Goal: Transaction & Acquisition: Purchase product/service

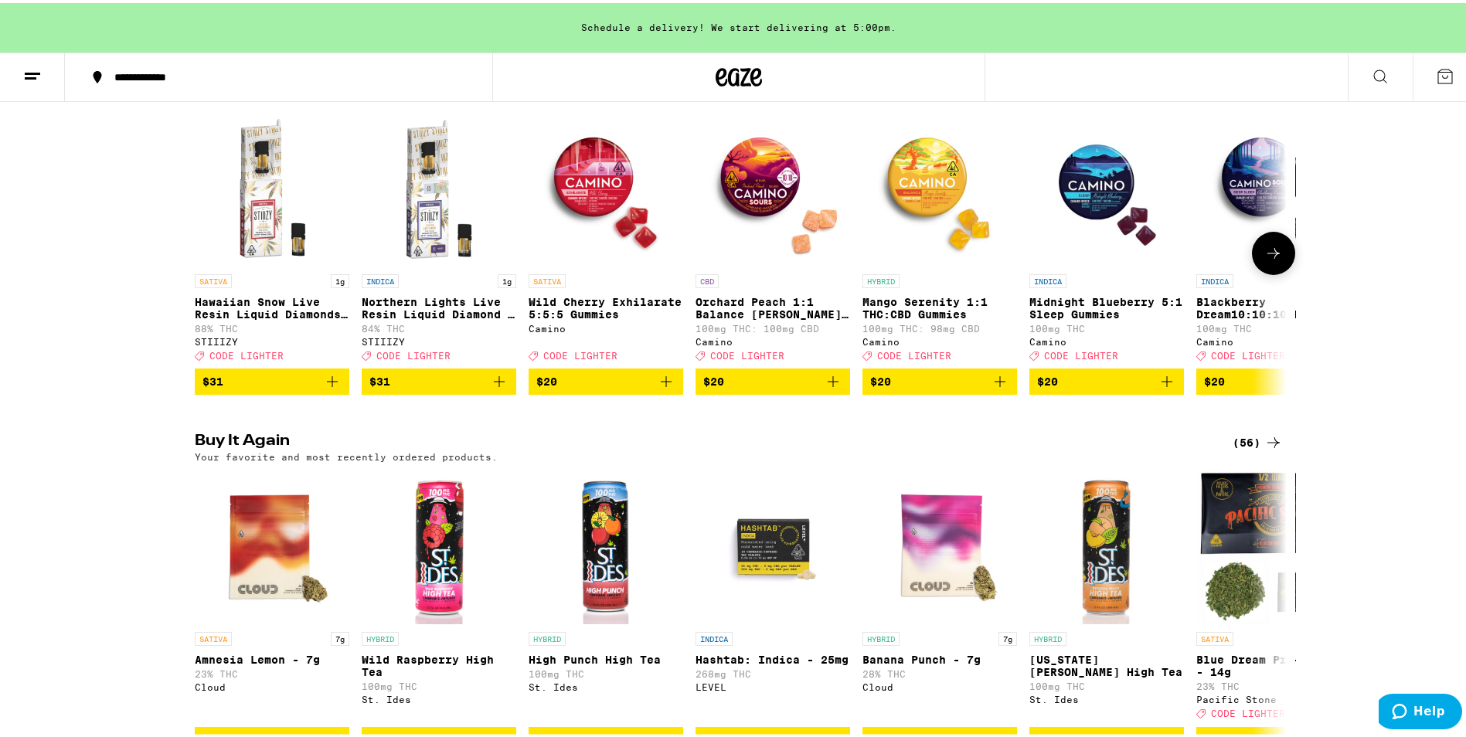
scroll to position [77, 0]
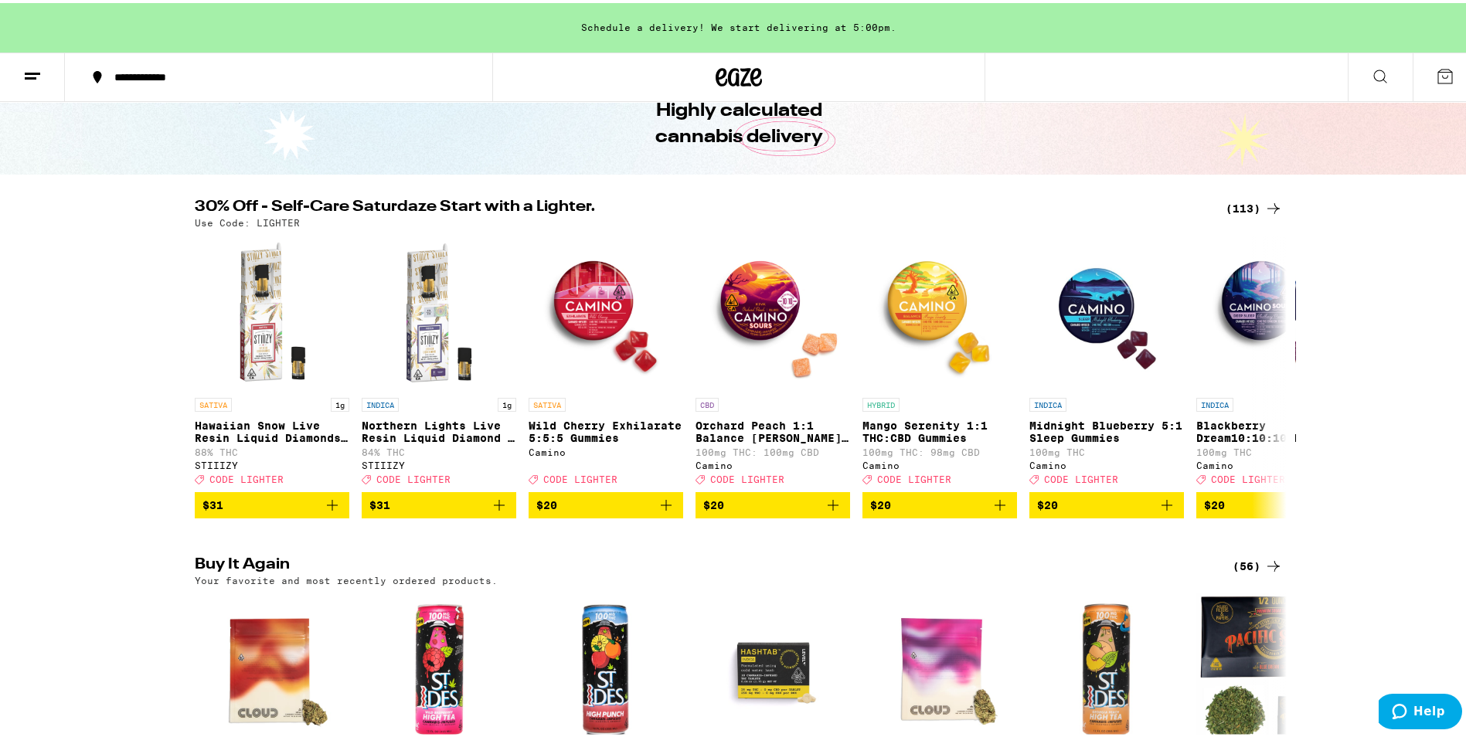
click at [1265, 204] on icon at bounding box center [1274, 205] width 19 height 19
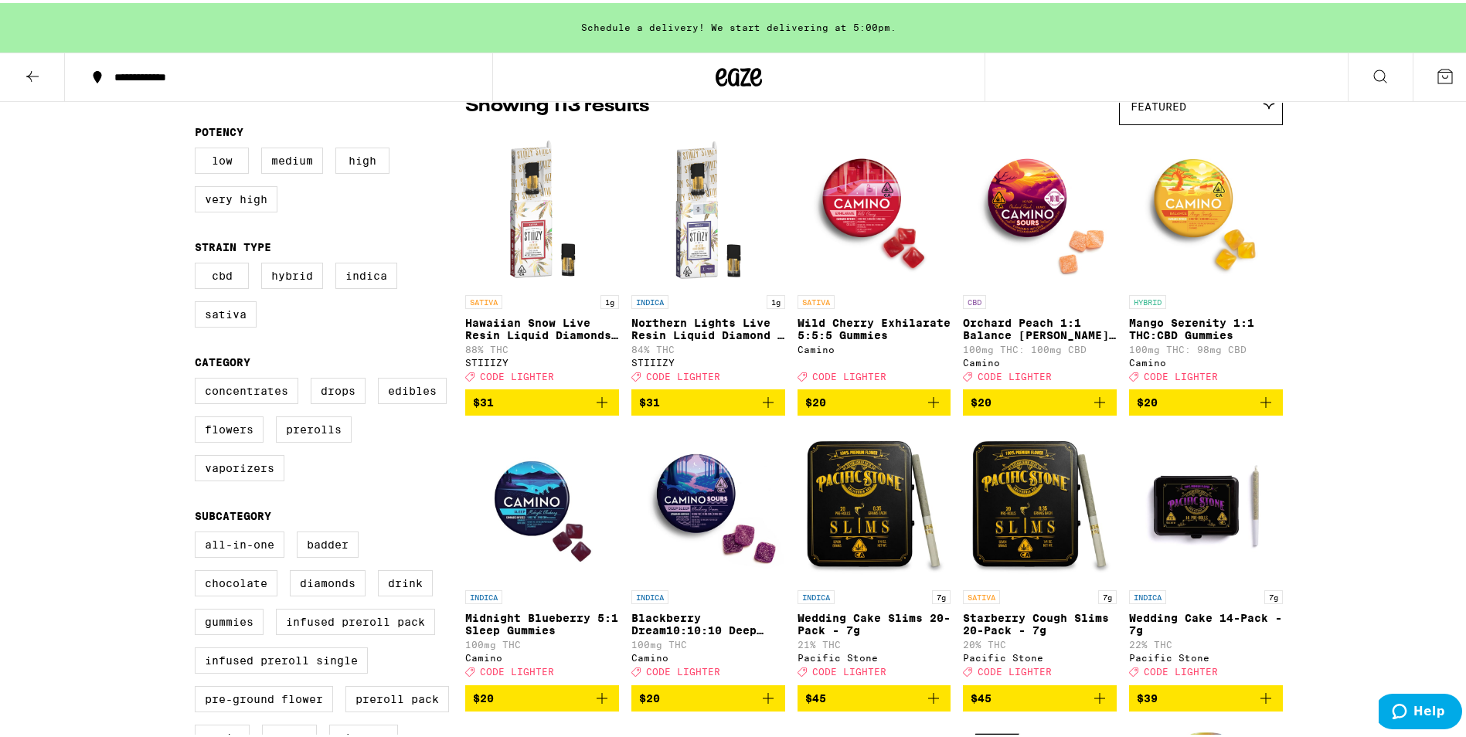
scroll to position [309, 0]
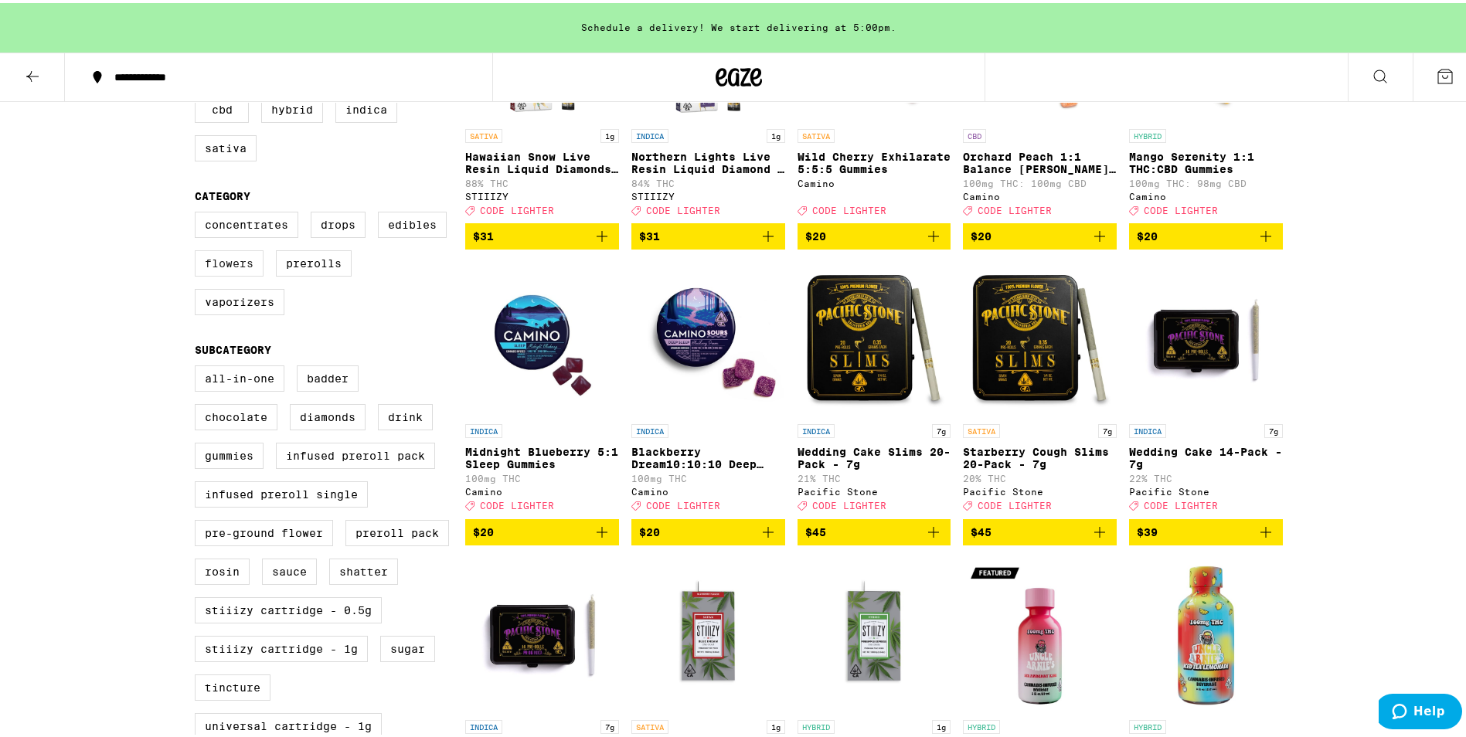
click at [248, 274] on label "Flowers" at bounding box center [229, 260] width 69 height 26
click at [199, 212] on input "Flowers" at bounding box center [198, 211] width 1 height 1
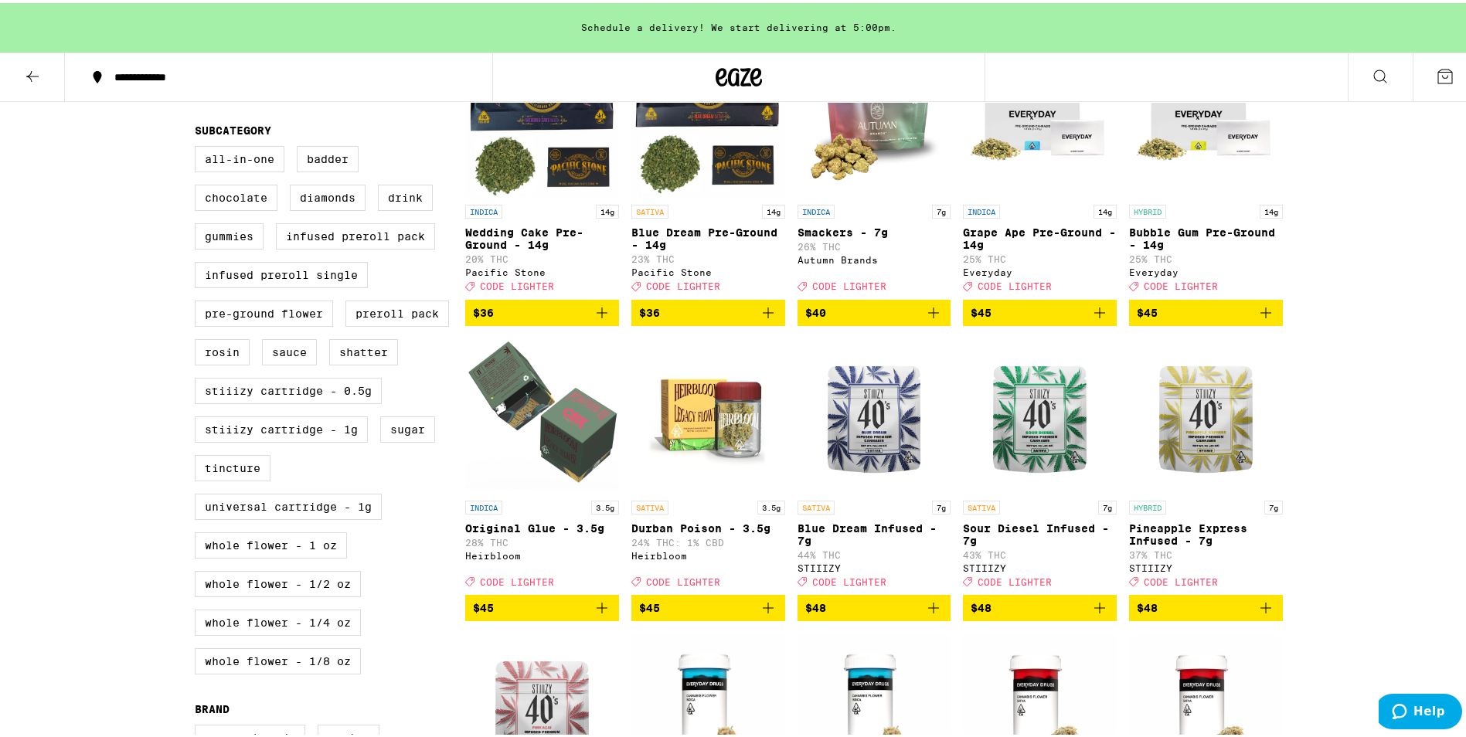
scroll to position [309, 0]
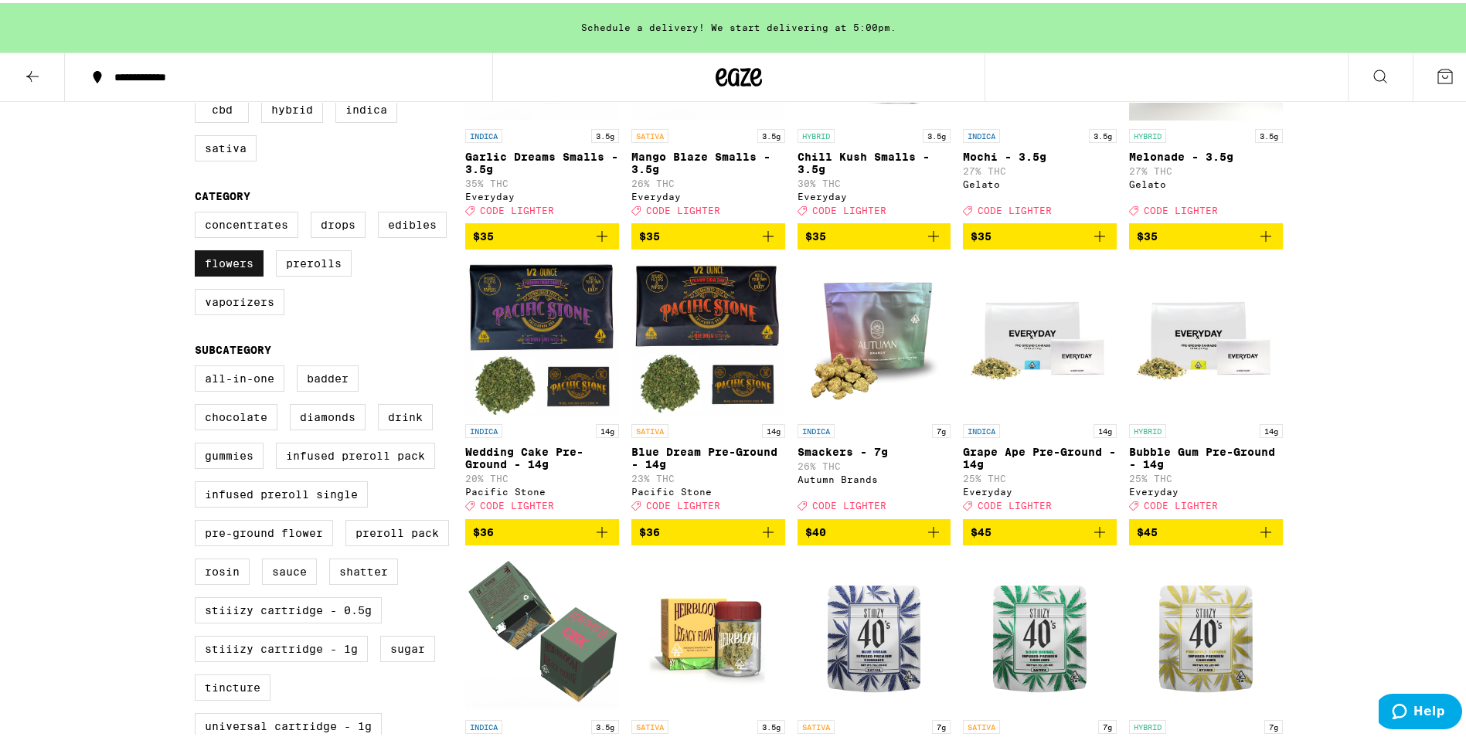
click at [229, 269] on label "Flowers" at bounding box center [229, 260] width 69 height 26
click at [199, 212] on input "Flowers" at bounding box center [198, 211] width 1 height 1
checkbox input "false"
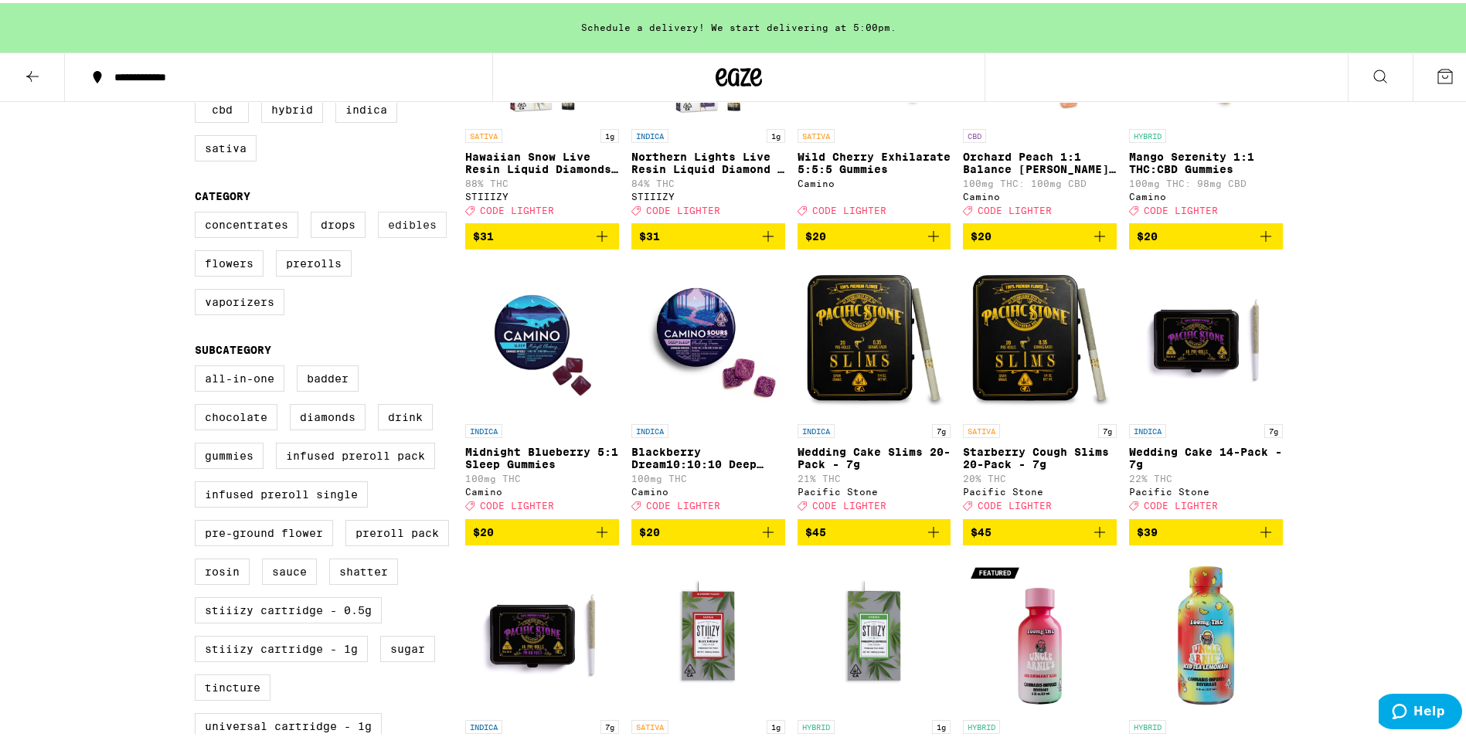
click at [417, 233] on label "Edibles" at bounding box center [412, 222] width 69 height 26
click at [199, 212] on input "Edibles" at bounding box center [198, 211] width 1 height 1
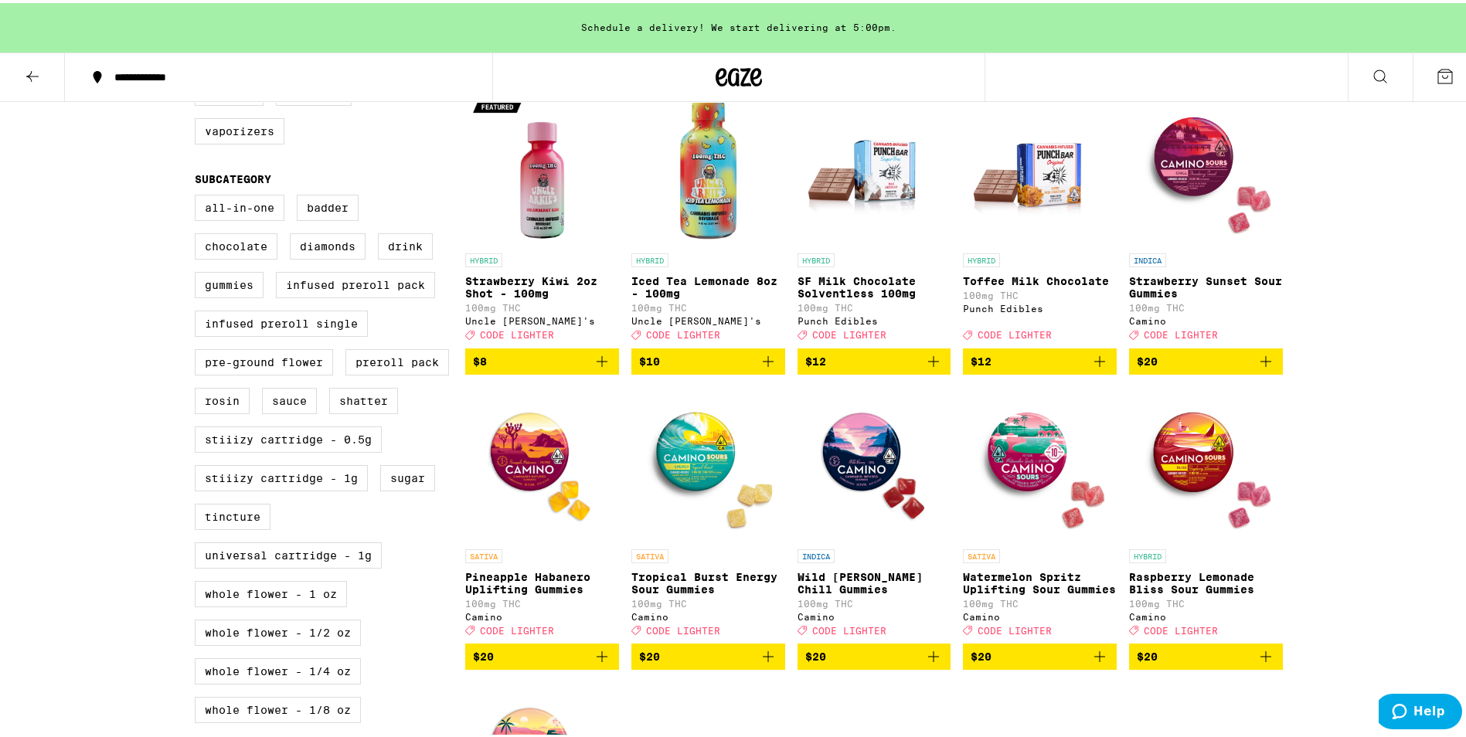
scroll to position [309, 0]
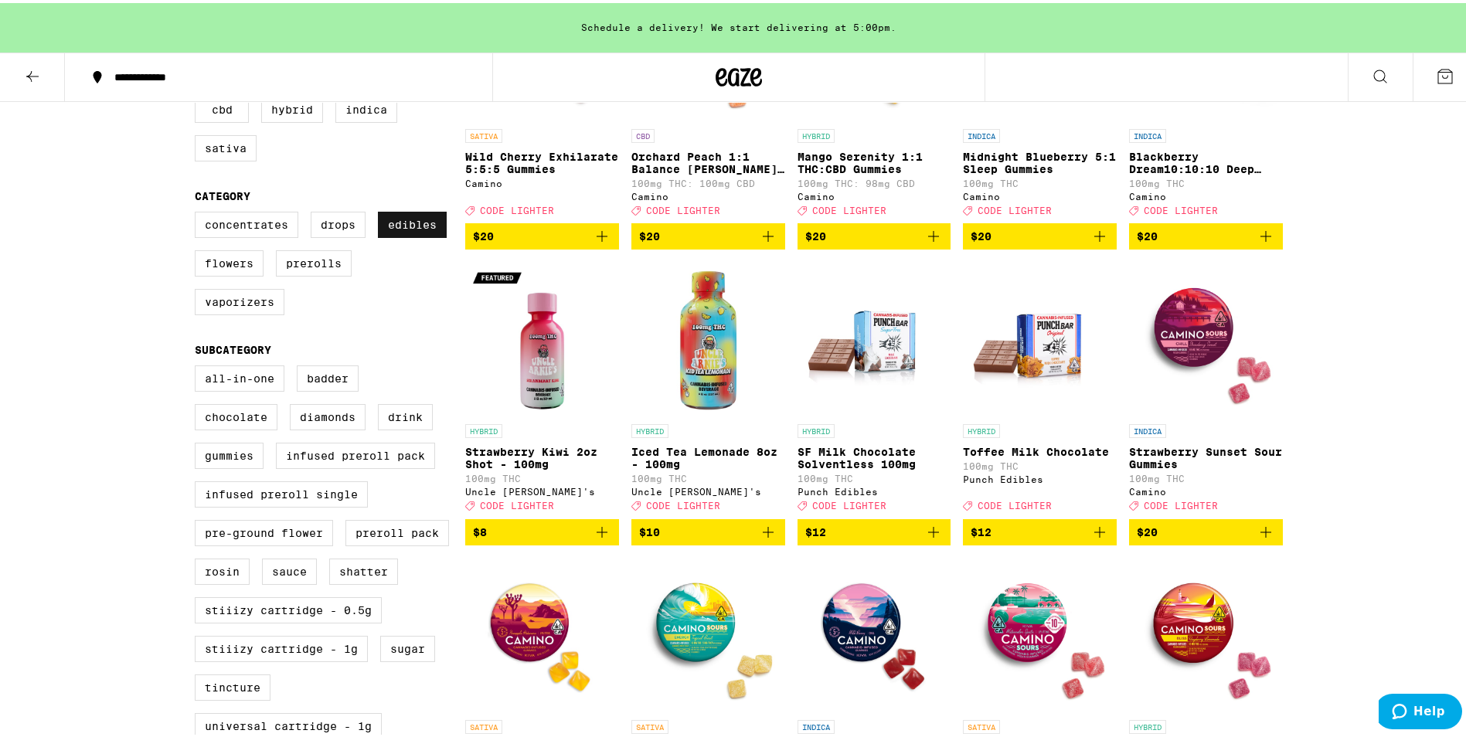
click at [395, 230] on label "Edibles" at bounding box center [412, 222] width 69 height 26
click at [199, 212] on input "Edibles" at bounding box center [198, 211] width 1 height 1
checkbox input "false"
